Goal: Task Accomplishment & Management: Manage account settings

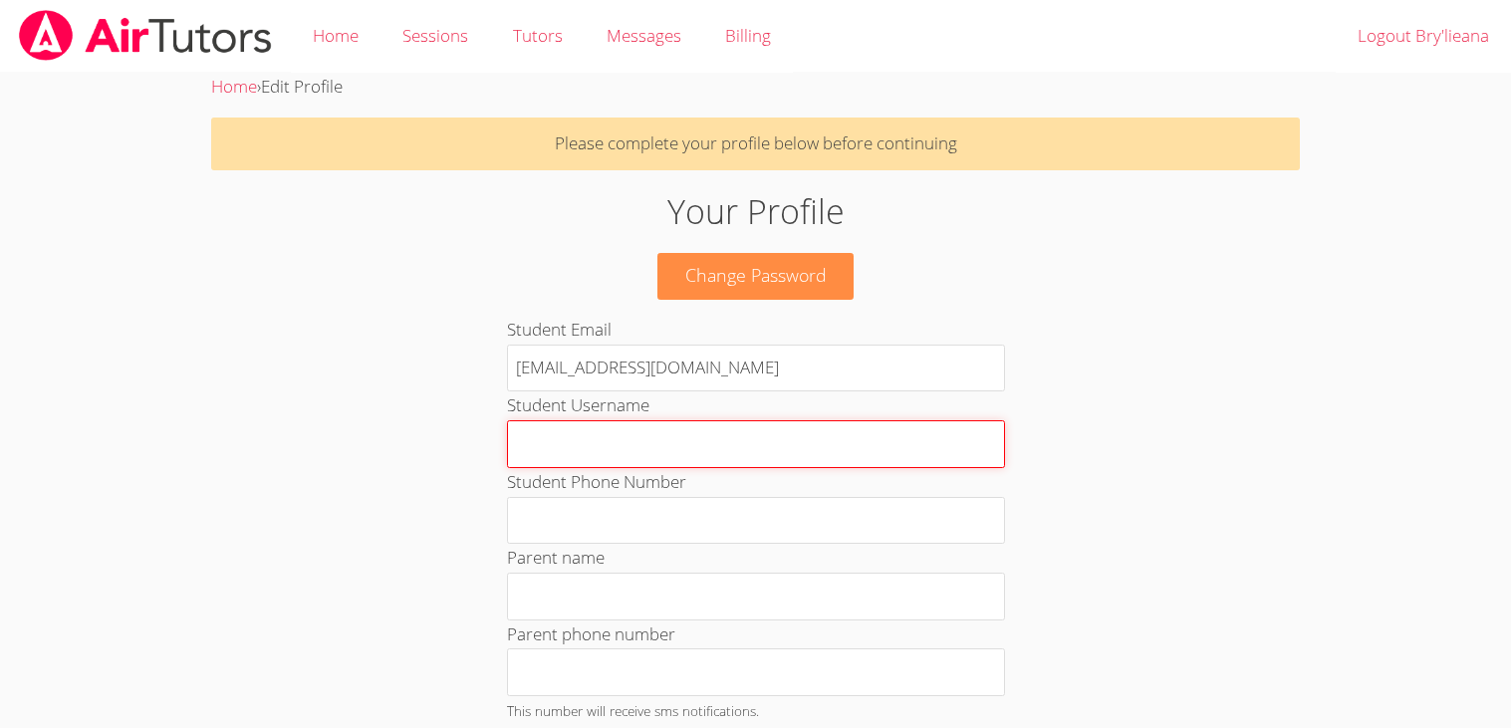
click at [544, 439] on input "Student Username" at bounding box center [756, 444] width 498 height 48
type input "Brylieana_mo27"
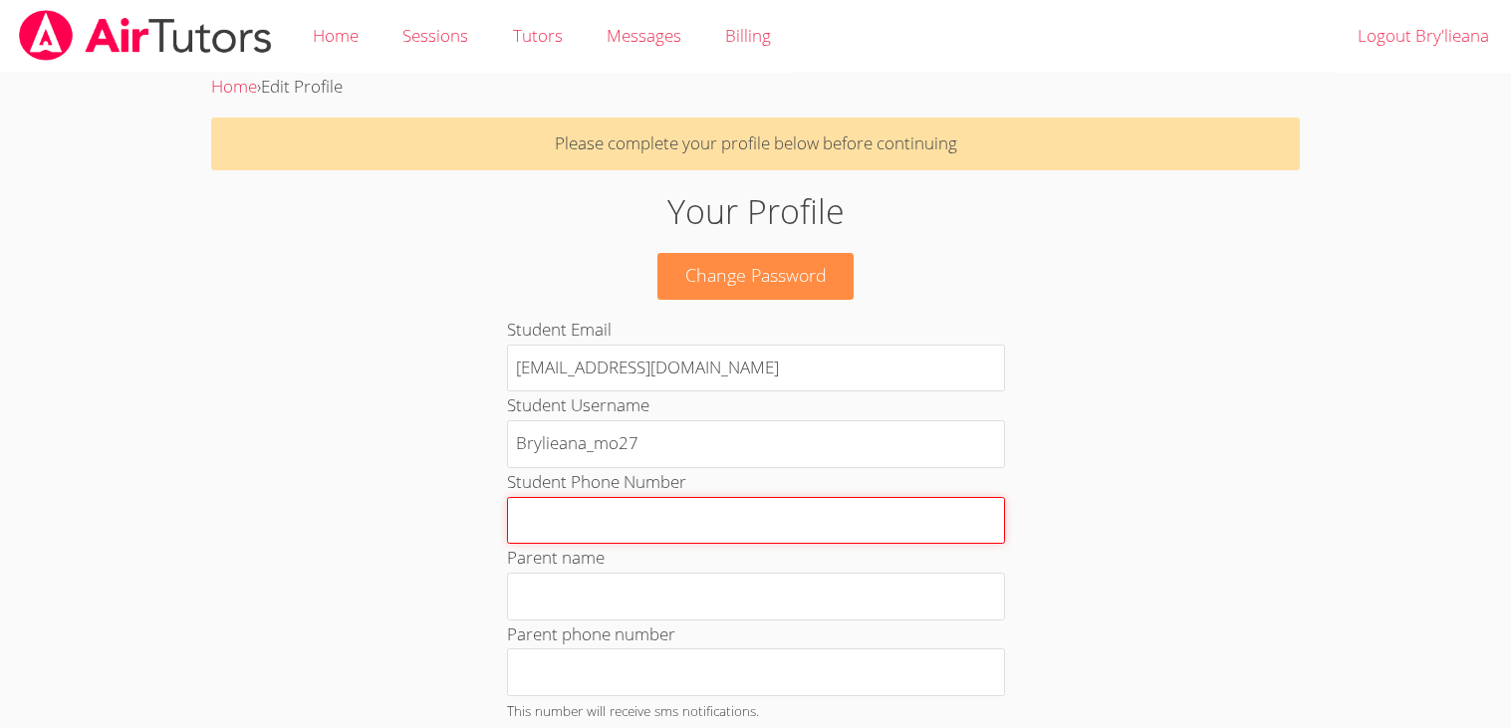
click at [634, 533] on input "Student Phone Number" at bounding box center [756, 521] width 498 height 48
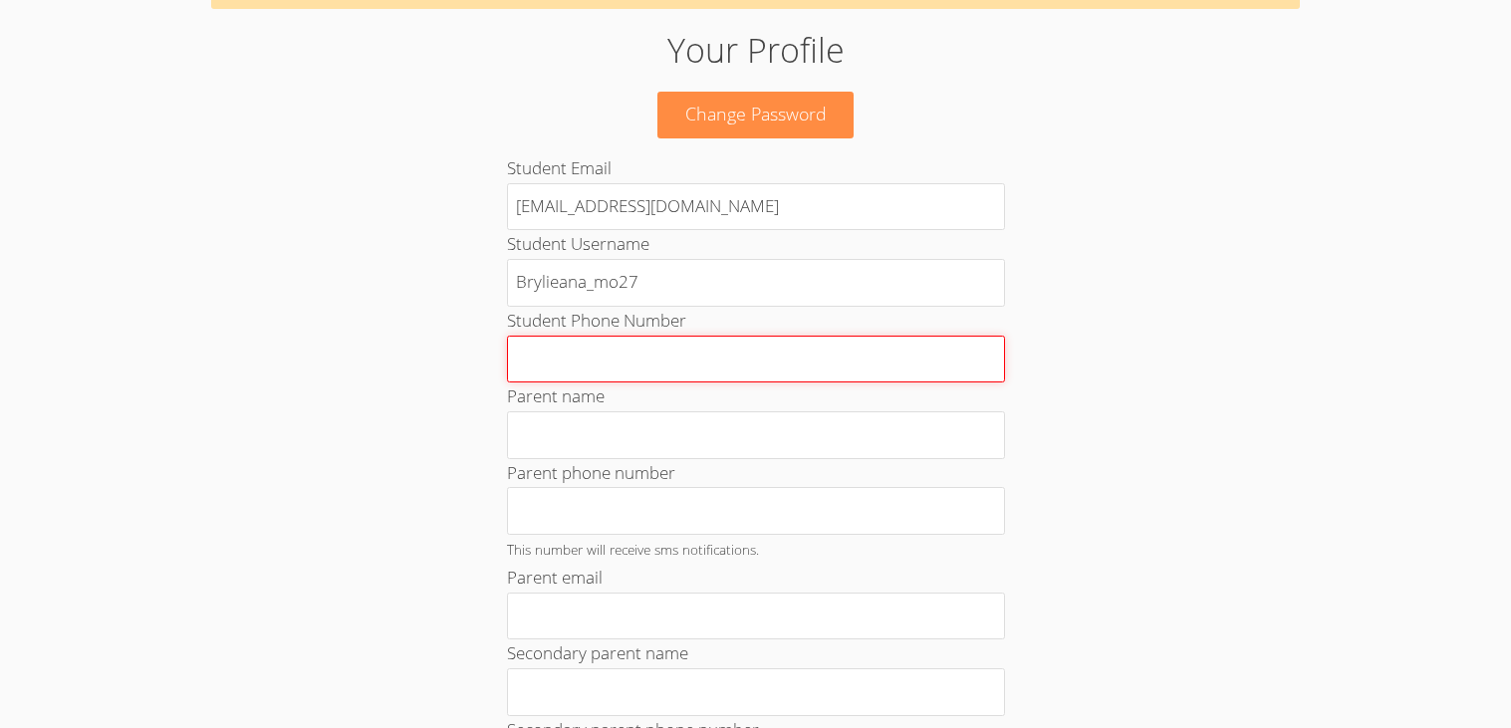
scroll to position [170, 0]
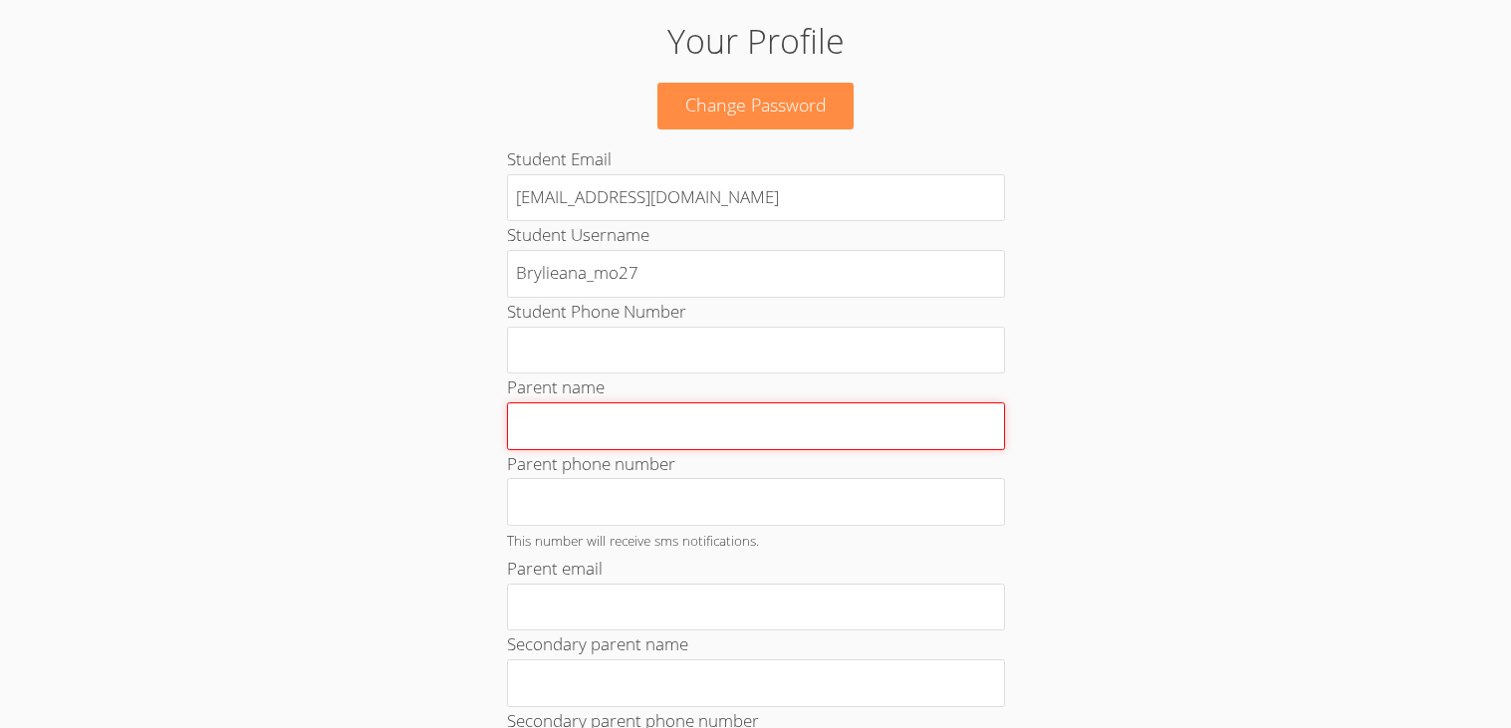
click at [573, 417] on input "Parent name" at bounding box center [756, 426] width 498 height 48
type input "m"
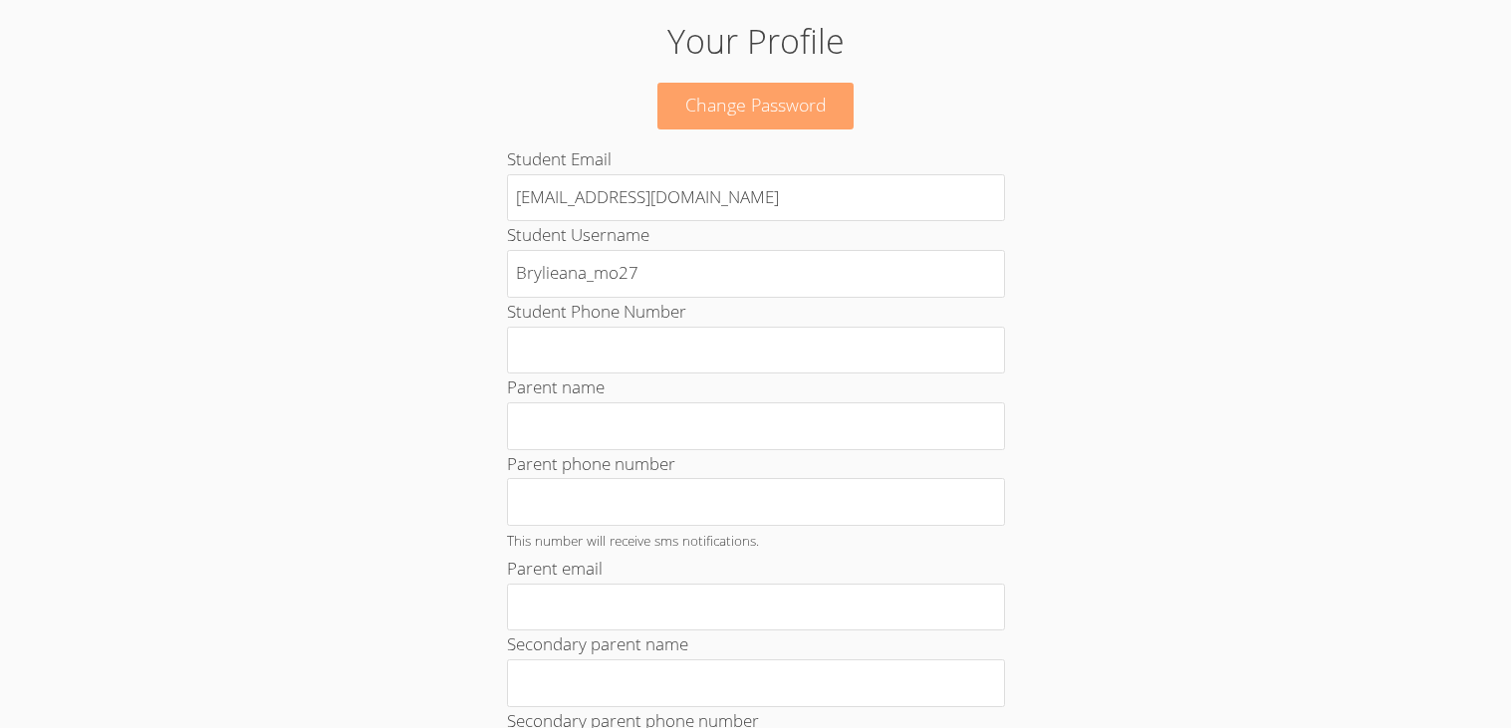
click at [702, 114] on link "Change Password" at bounding box center [755, 106] width 197 height 47
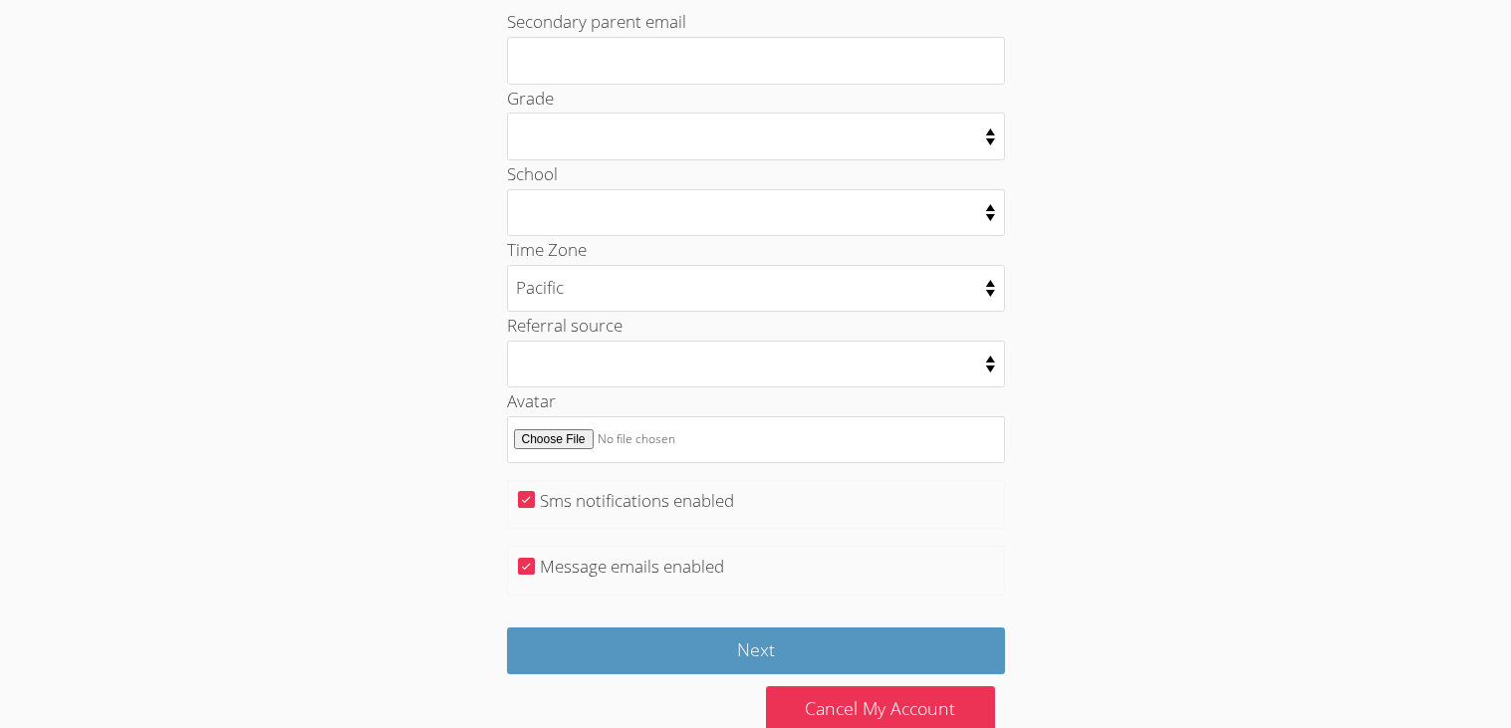
scroll to position [1024, 0]
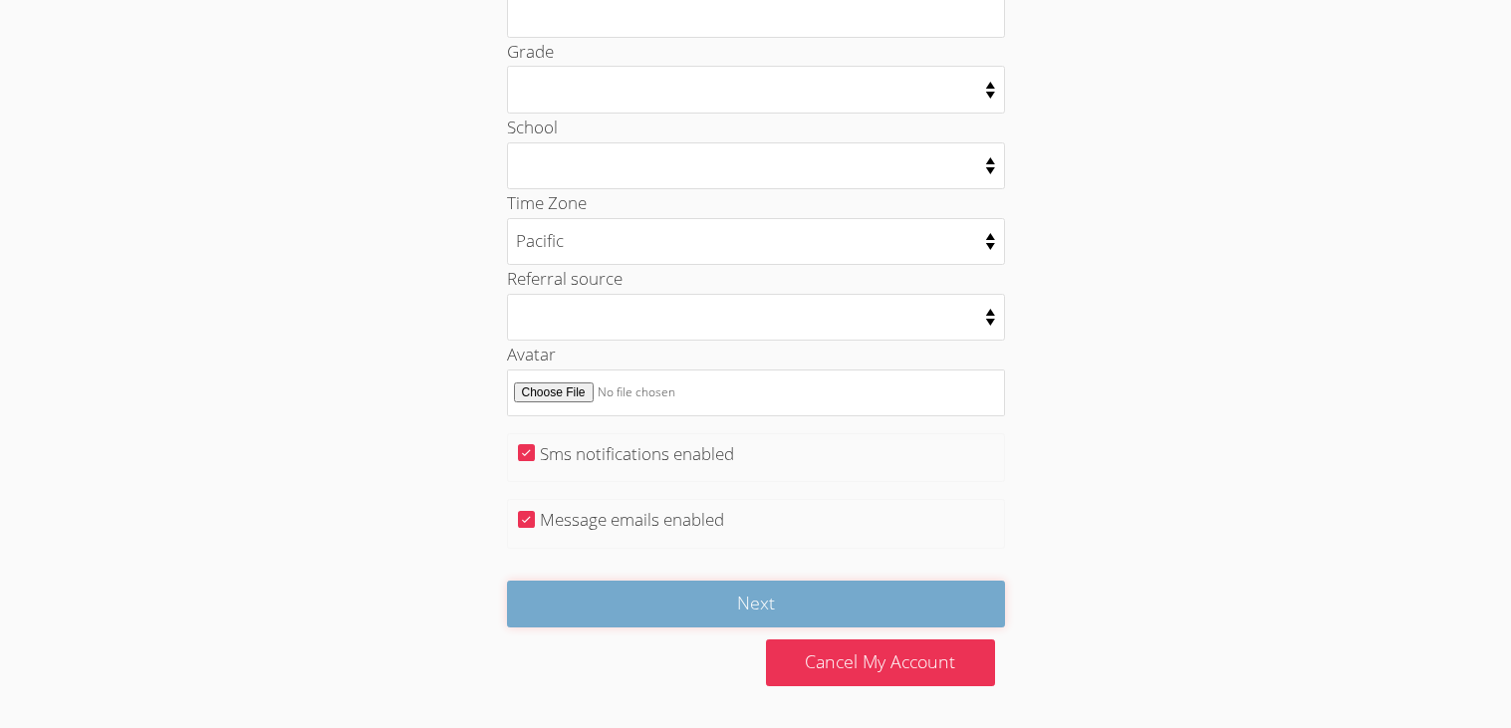
click at [651, 611] on input "Next" at bounding box center [756, 604] width 498 height 47
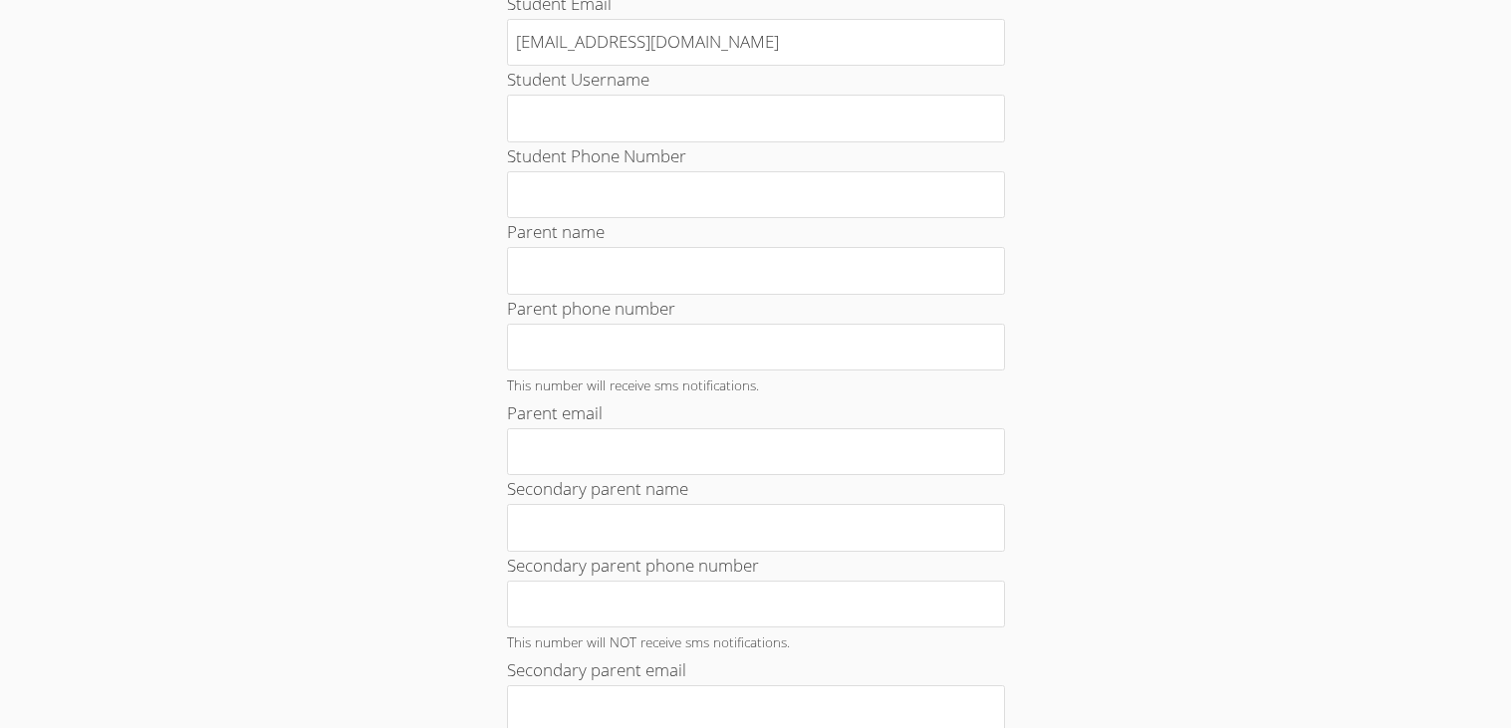
scroll to position [261, 0]
